Goal: Transaction & Acquisition: Purchase product/service

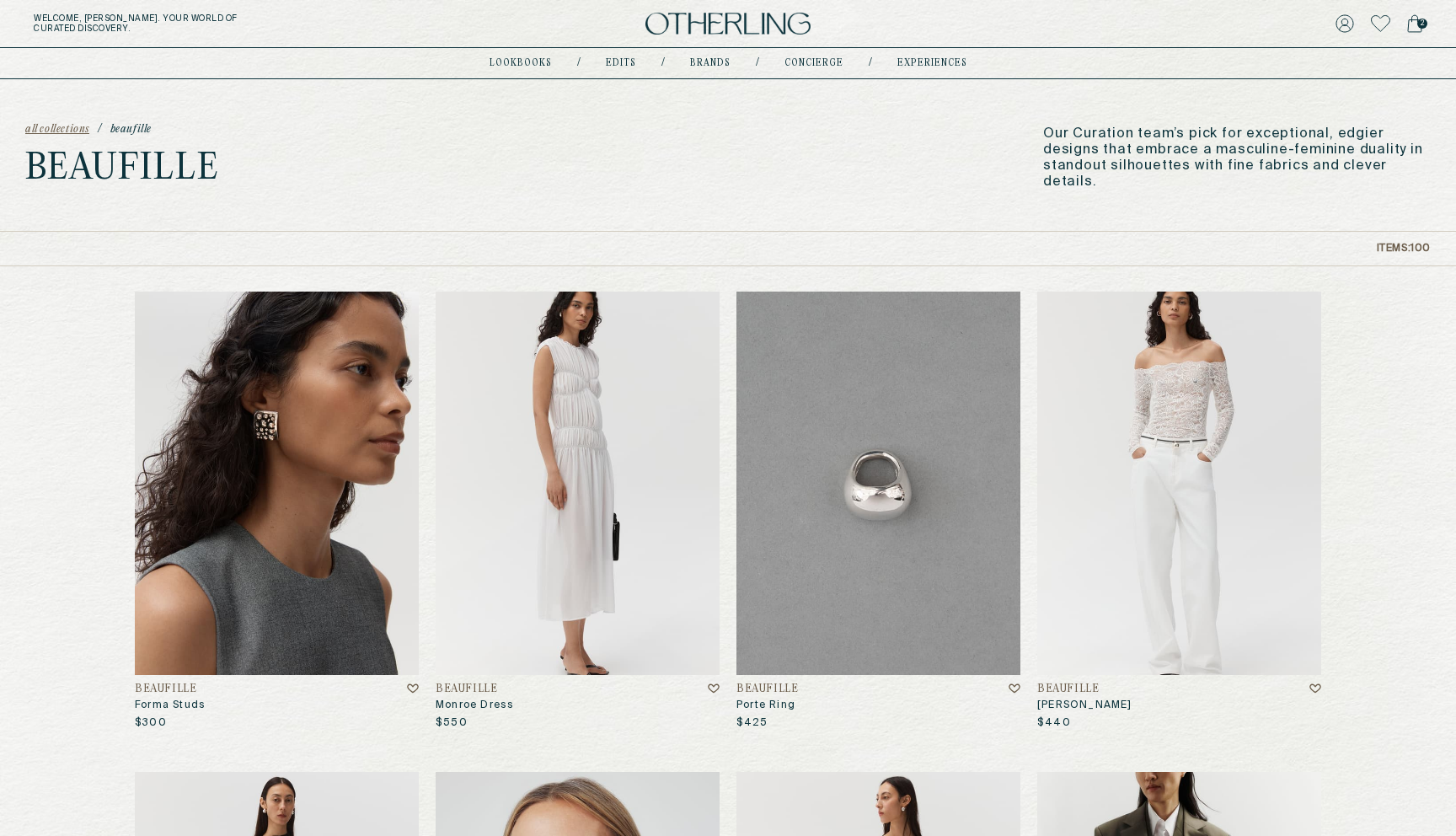
click at [1416, 15] on icon at bounding box center [1415, 24] width 13 height 17
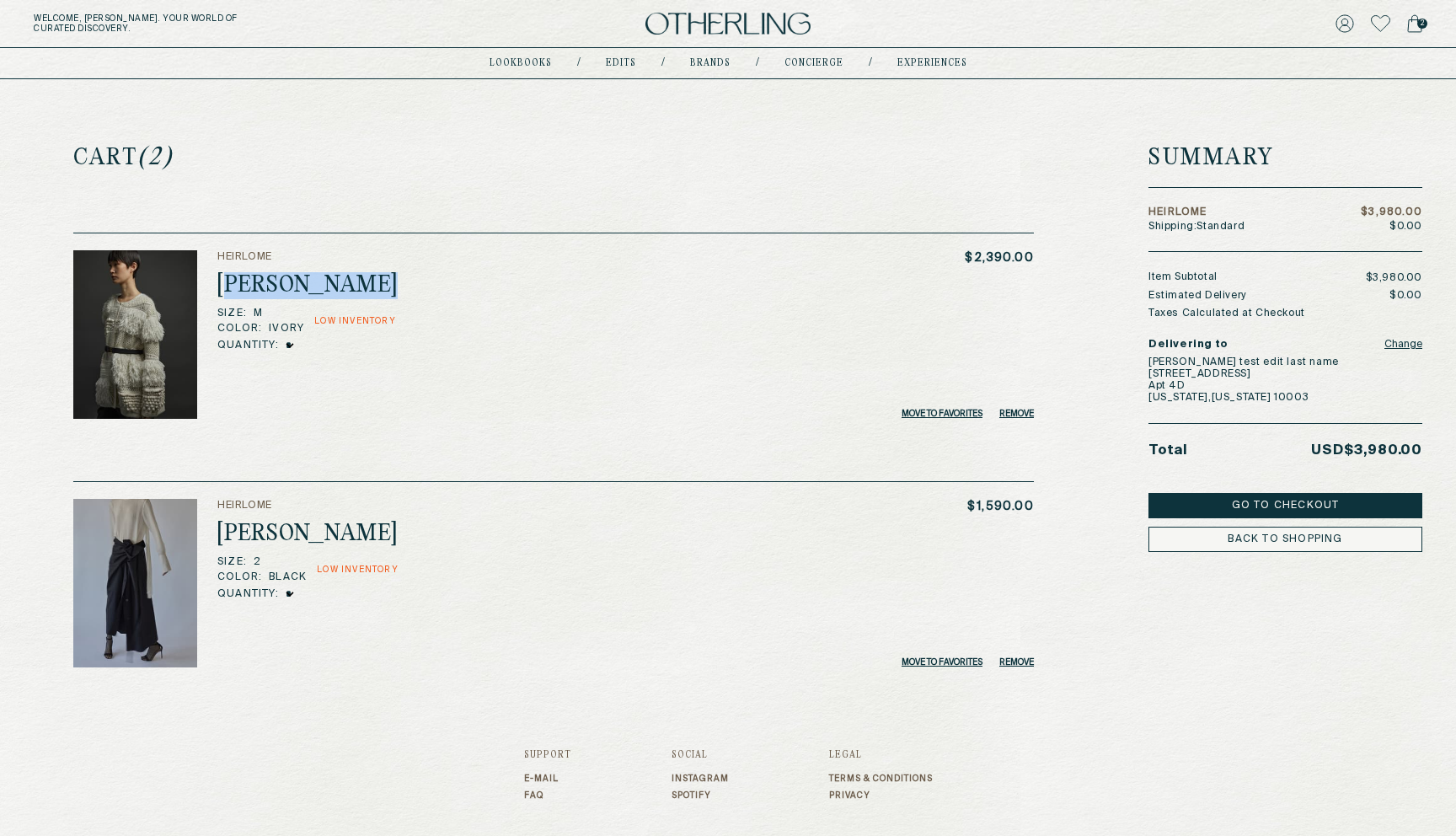
drag, startPoint x: 230, startPoint y: 285, endPoint x: 412, endPoint y: 290, distance: 182.1
click at [412, 290] on div "Heirlome Vida Cardigan Size : M Color : Ivory Low Inventory Quantity: * * * * *…" at bounding box center [625, 330] width 816 height 159
drag, startPoint x: 225, startPoint y: 526, endPoint x: 436, endPoint y: 527, distance: 211.0
click at [436, 527] on div "Heirlome [PERSON_NAME] Skirt Size : 2 Color : Black Low Inventory Quantity: * *…" at bounding box center [625, 578] width 816 height 159
click at [684, 370] on div "Heirlome Vida Cardigan Size : M Color : Ivory Low Inventory Quantity: * * * * *…" at bounding box center [625, 330] width 816 height 159
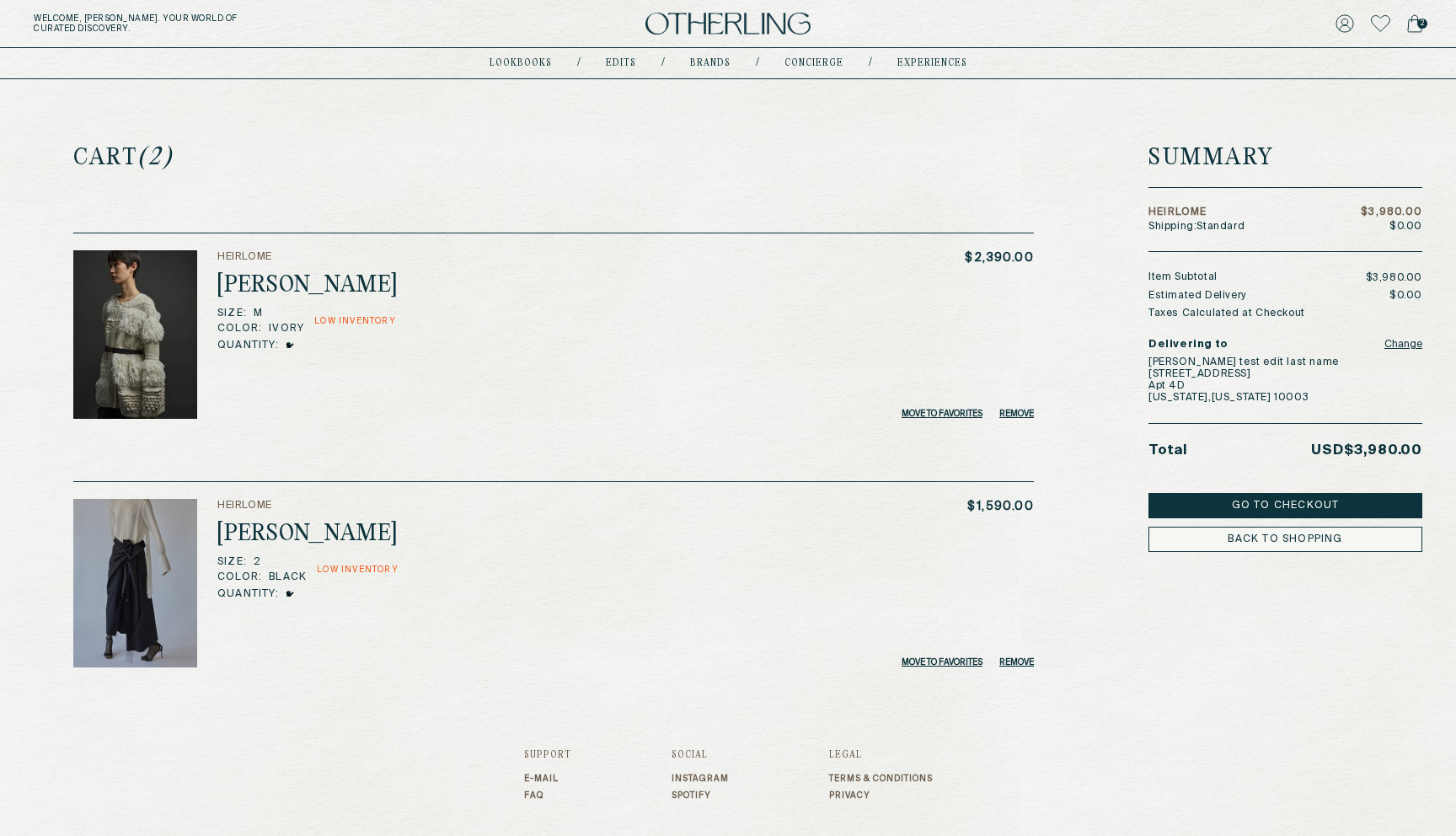
click at [1270, 500] on button "Go to Checkout" at bounding box center [1285, 505] width 274 height 25
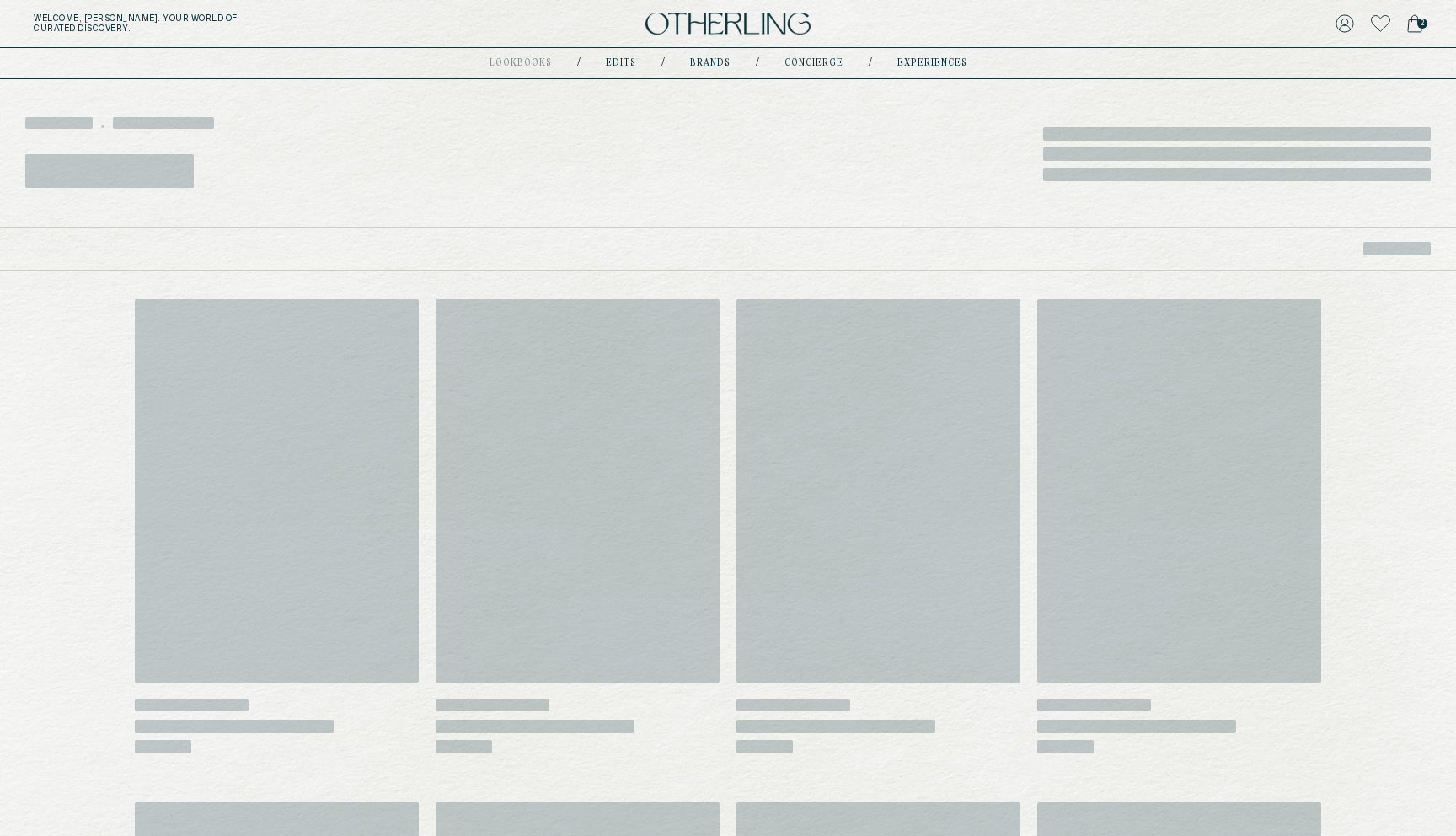
click at [715, 36] on div "Welcome, [PERSON_NAME] . Your world of curated discovery. 2" at bounding box center [728, 24] width 1456 height 48
click at [700, 20] on img at bounding box center [728, 24] width 165 height 23
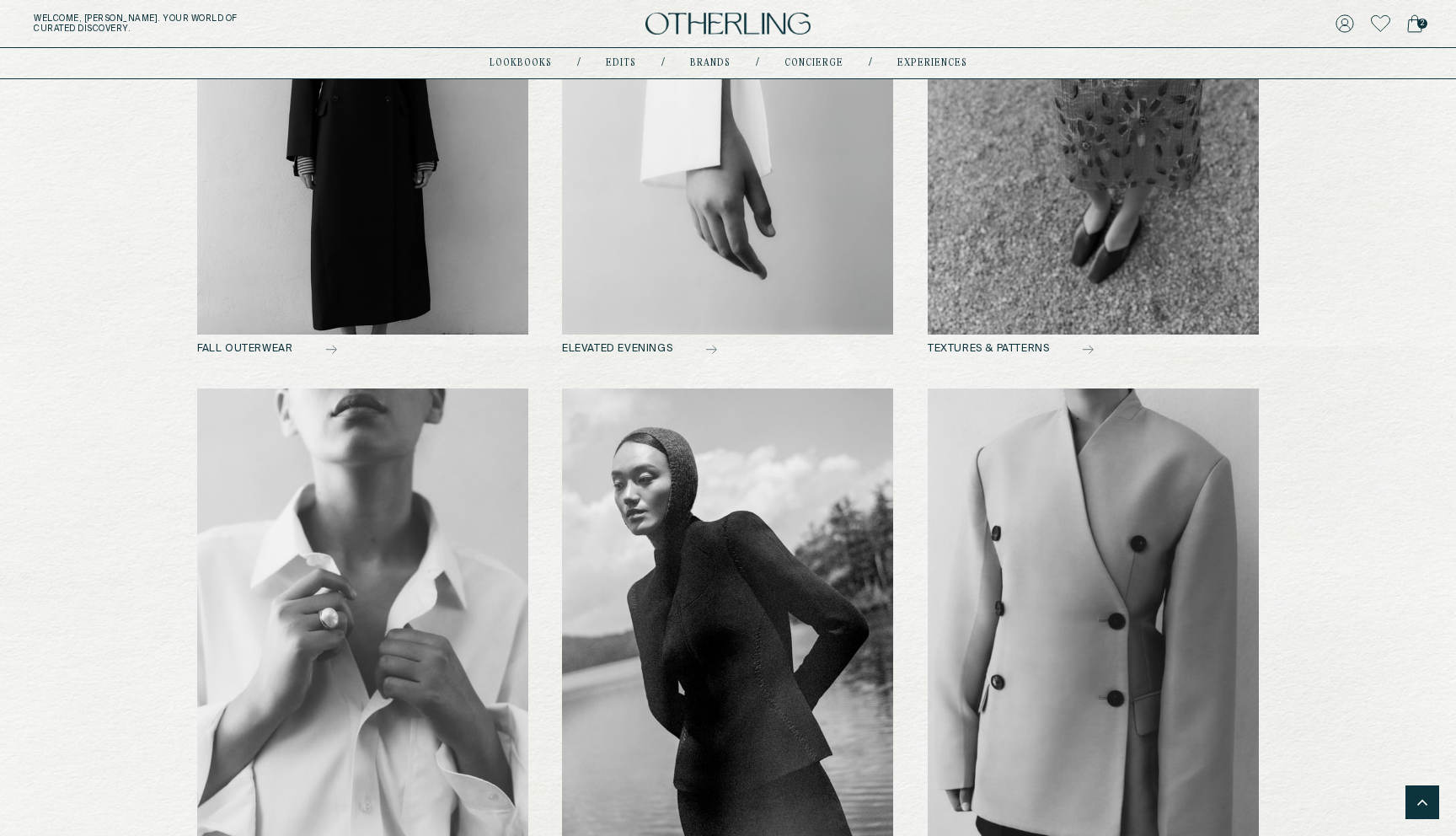
scroll to position [931, 0]
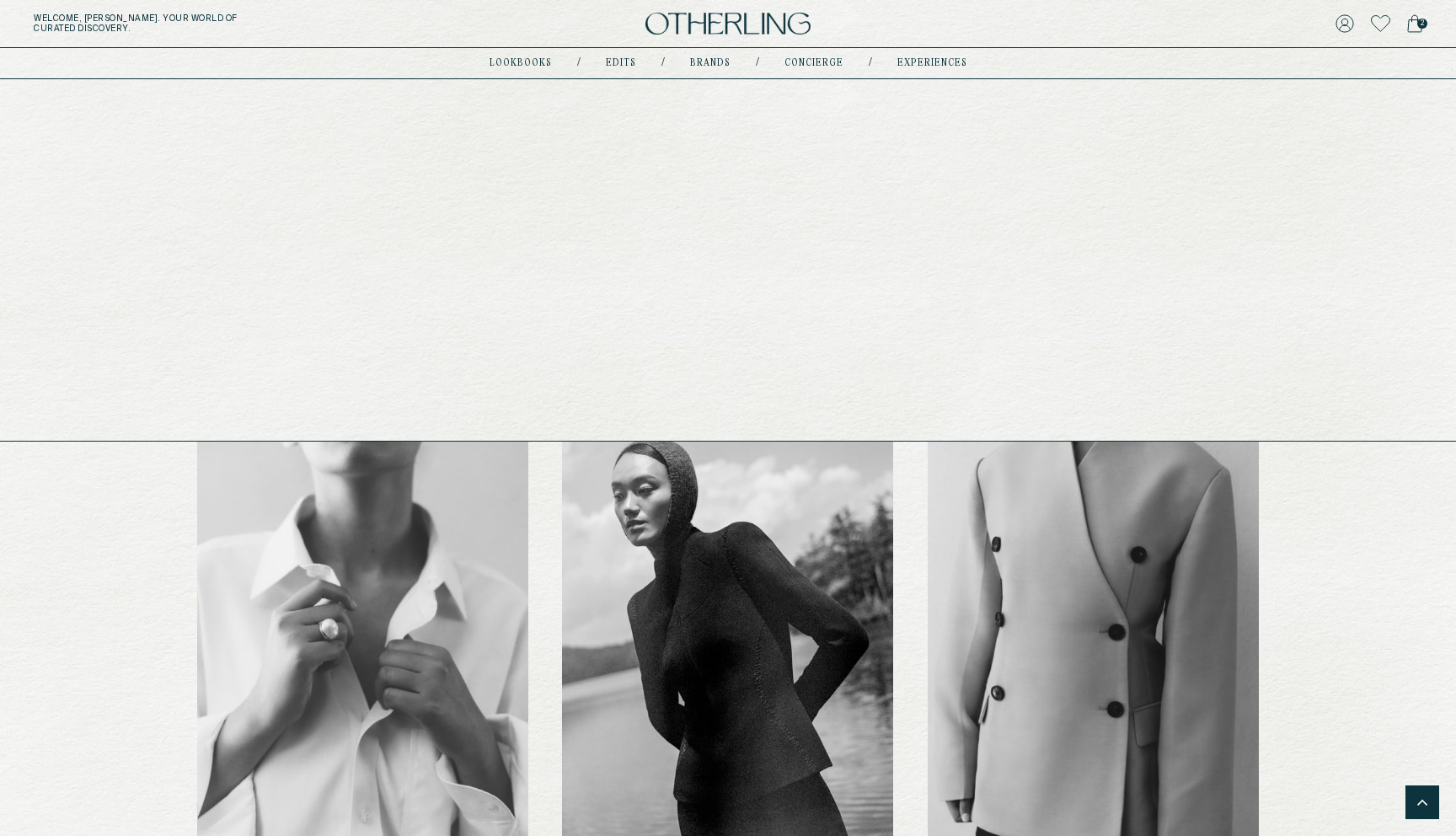
click at [919, 59] on link "experiences" at bounding box center [932, 62] width 70 height 9
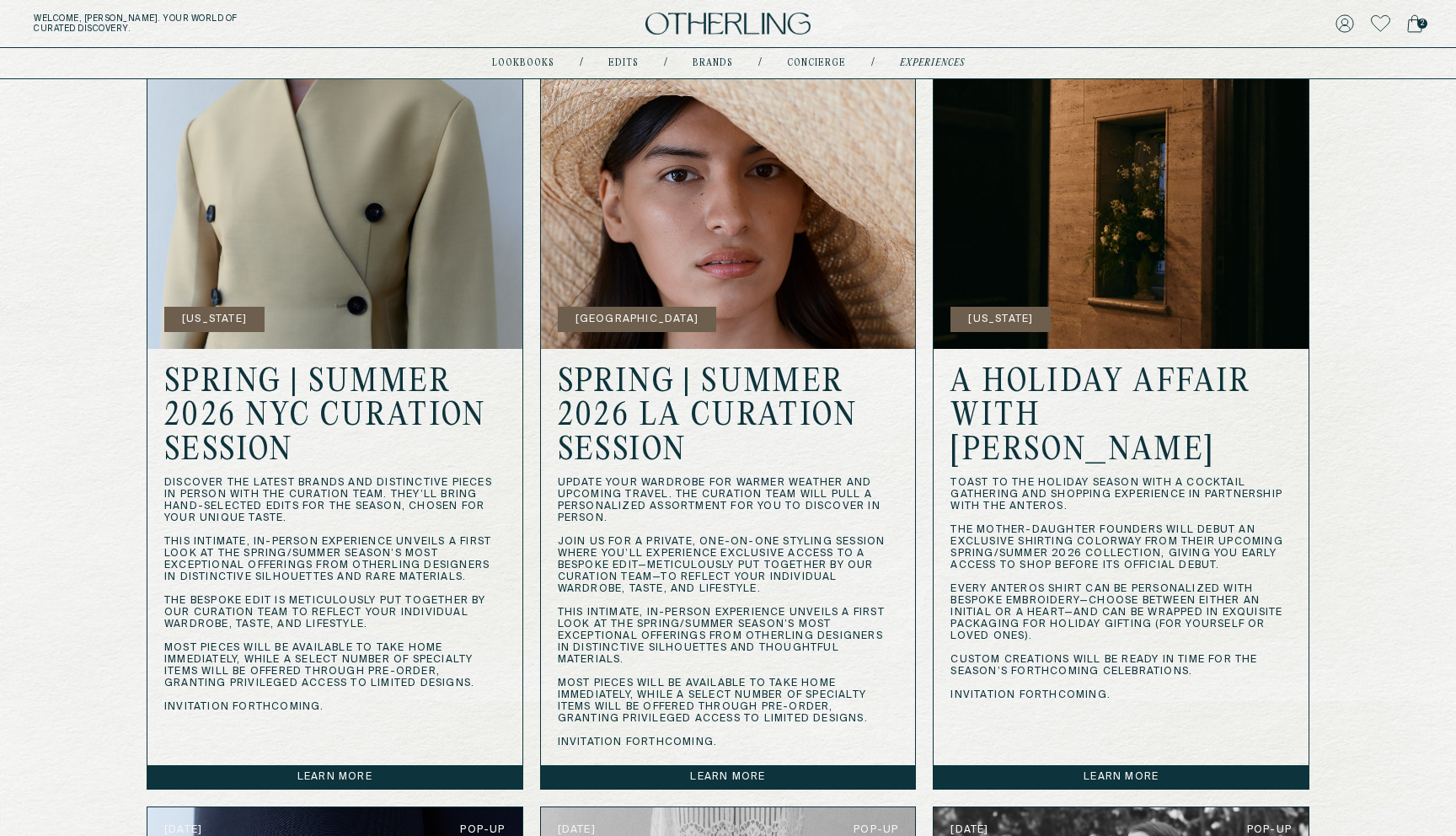
scroll to position [745, 0]
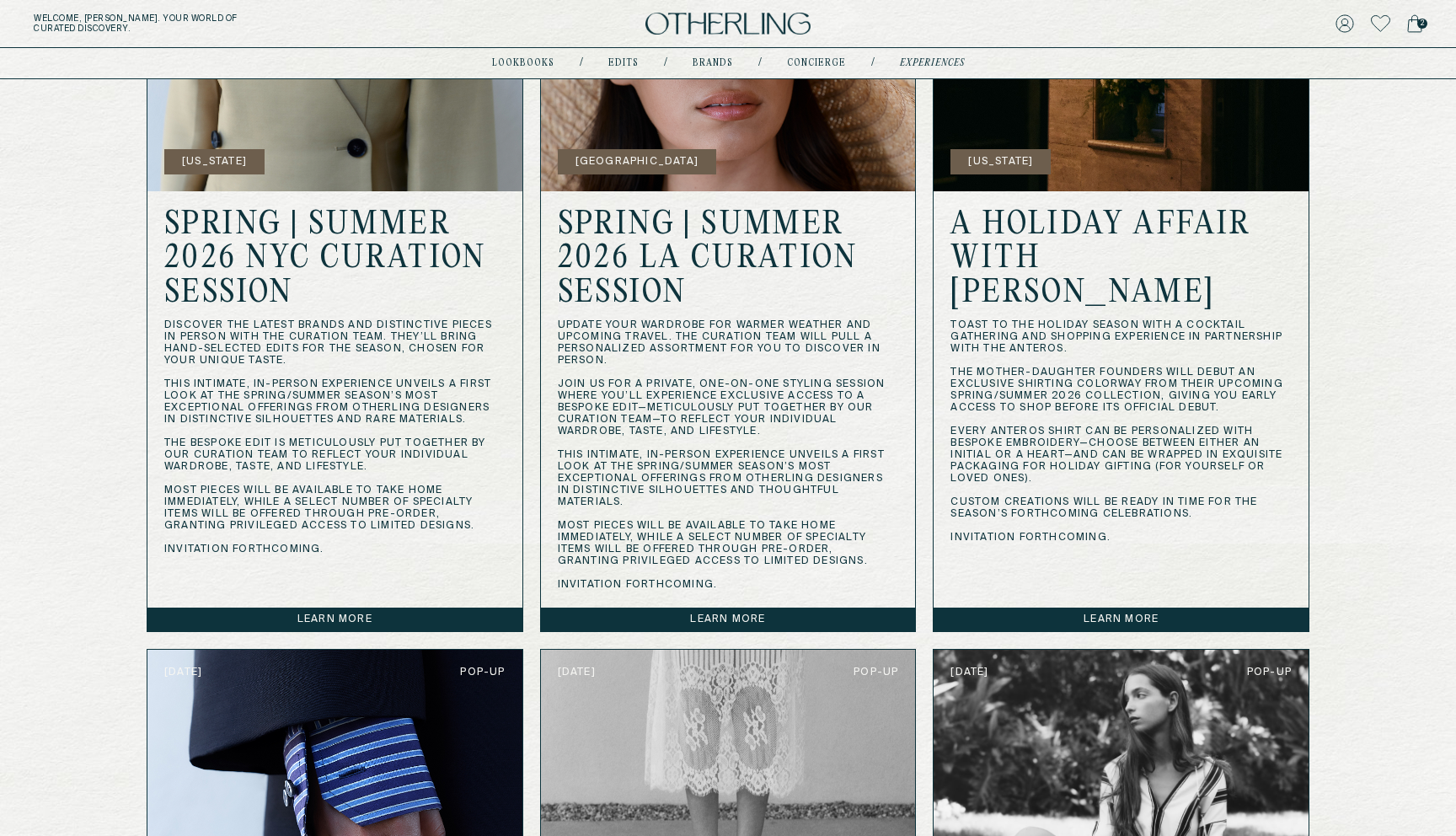
click at [373, 611] on link "Learn more" at bounding box center [335, 620] width 375 height 24
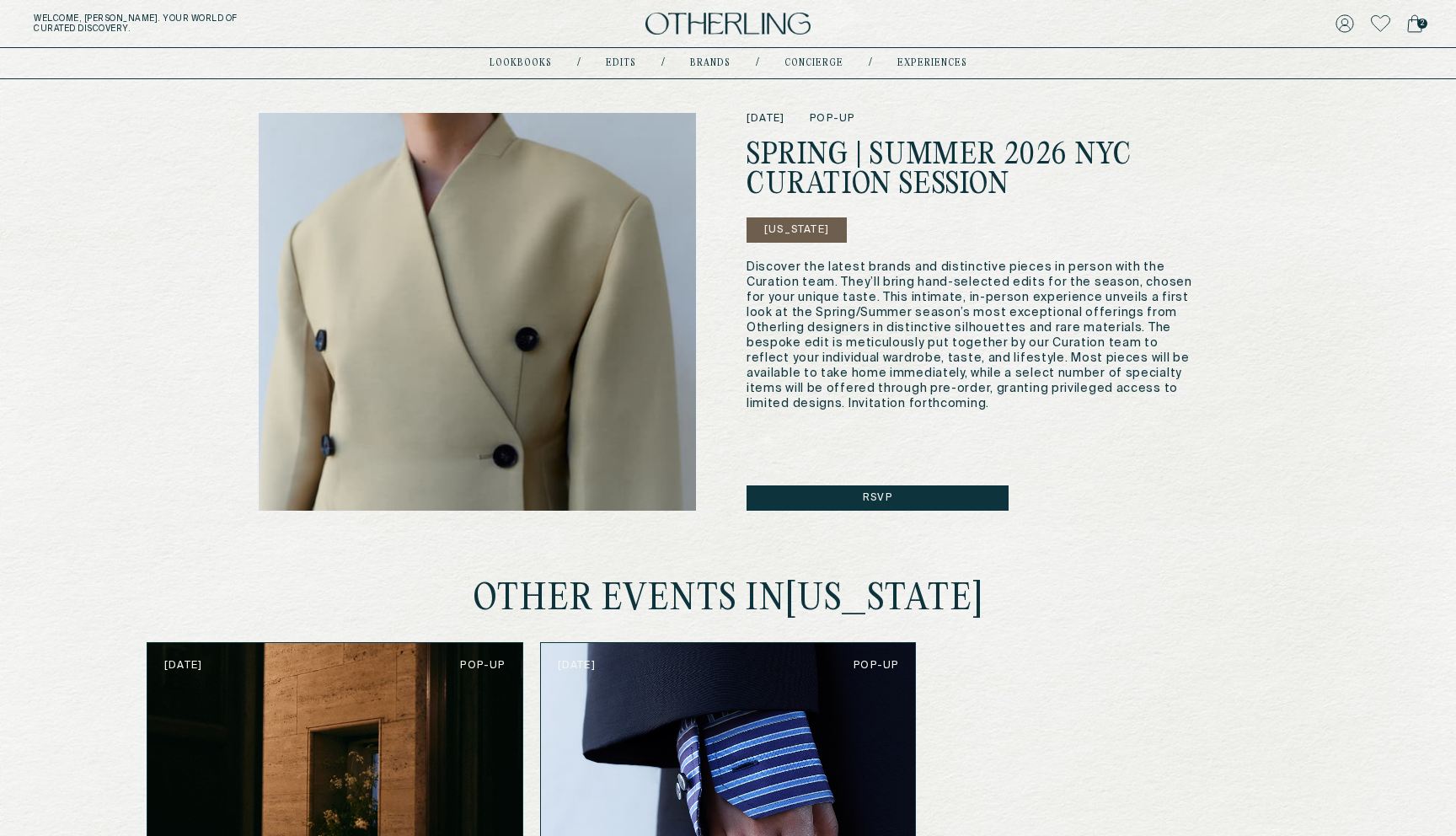
drag, startPoint x: 753, startPoint y: 200, endPoint x: 891, endPoint y: 207, distance: 138.2
click at [891, 207] on div "Spring | Summer 2026 Nyc Curation Session New York Discover the latest brands a…" at bounding box center [971, 276] width 450 height 270
click at [1041, 221] on div "Spring | Summer 2026 Nyc Curation Session New York Discover the latest brands a…" at bounding box center [971, 276] width 450 height 270
drag, startPoint x: 983, startPoint y: 202, endPoint x: 775, endPoint y: 204, distance: 208.0
click at [775, 204] on div "Spring | Summer 2026 Nyc Curation Session New York Discover the latest brands a…" at bounding box center [971, 276] width 450 height 270
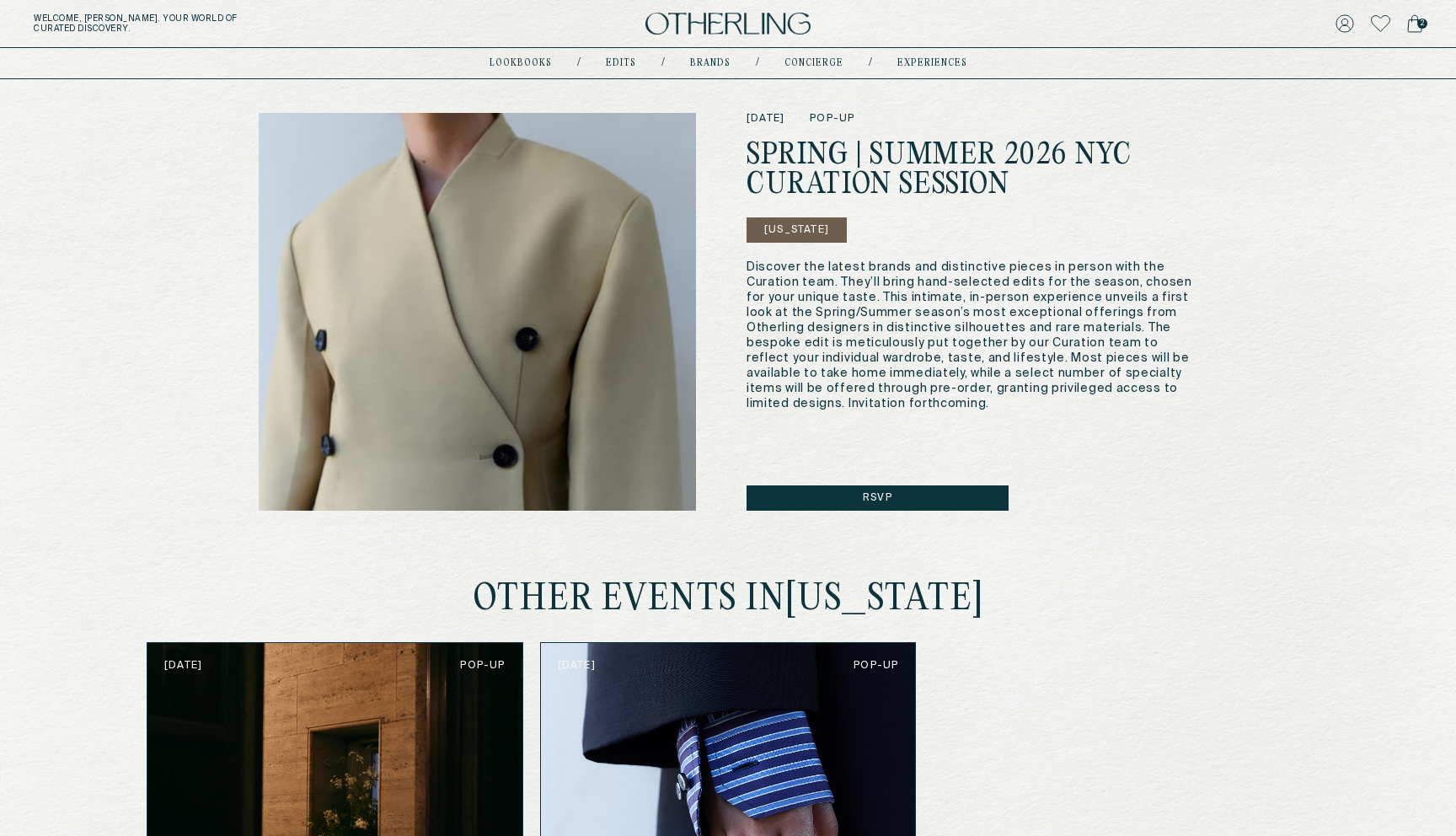
drag, startPoint x: 750, startPoint y: 258, endPoint x: 830, endPoint y: 323, distance: 103.1
click at [836, 363] on div "Spring | Summer 2026 Nyc Curation Session New York Discover the latest brands a…" at bounding box center [971, 276] width 450 height 270
click at [1007, 320] on p "Discover the latest brands and distinctive pieces in person with the Curation t…" at bounding box center [971, 335] width 450 height 152
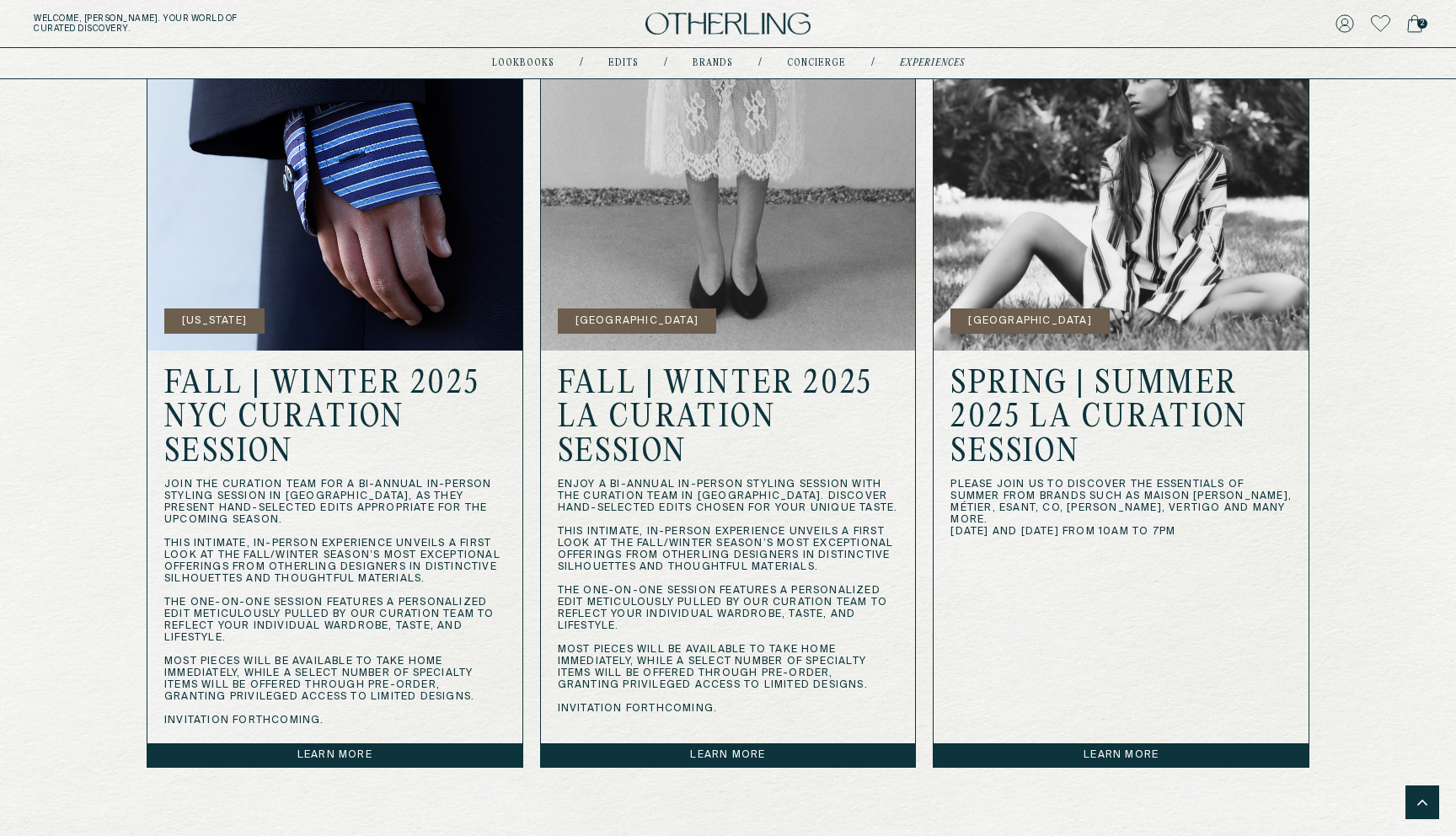
scroll to position [1365, 0]
